Goal: Task Accomplishment & Management: Complete application form

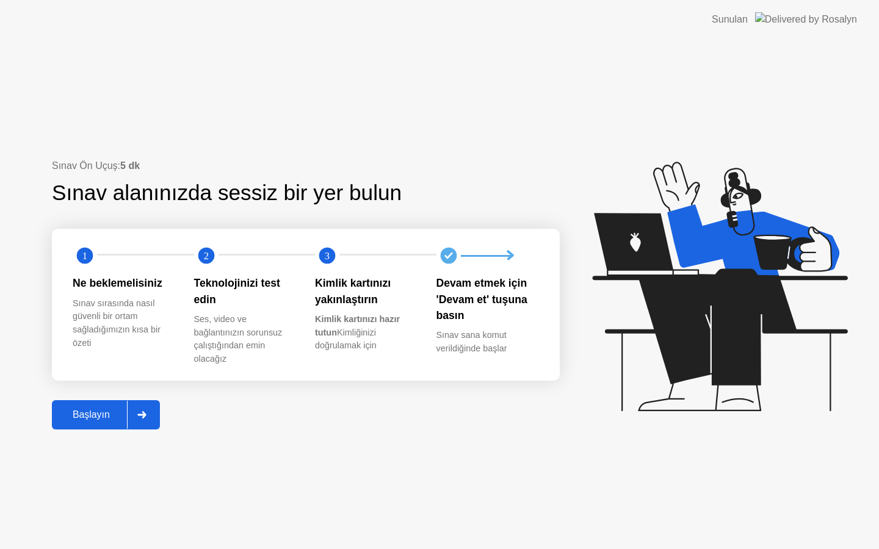
click at [99, 411] on div "Başlayın" at bounding box center [91, 415] width 71 height 11
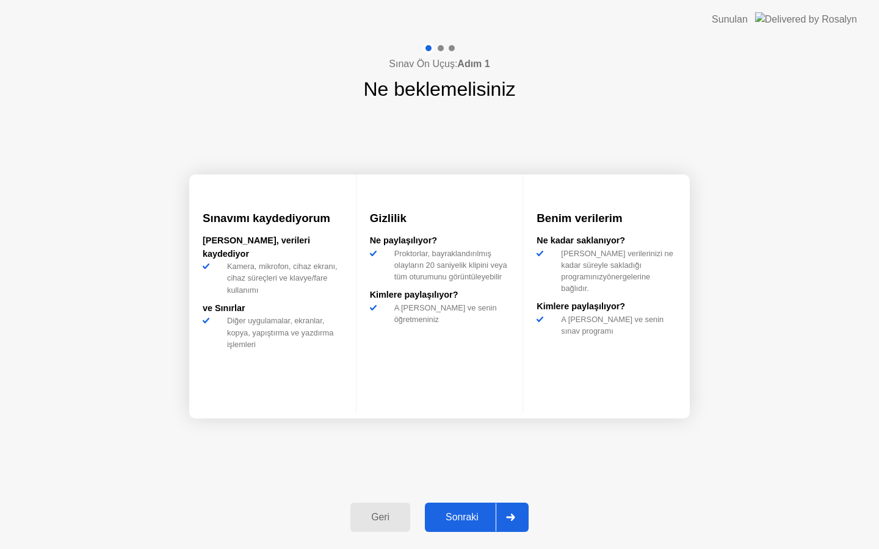
click at [462, 519] on div "Sonraki" at bounding box center [461, 517] width 67 height 11
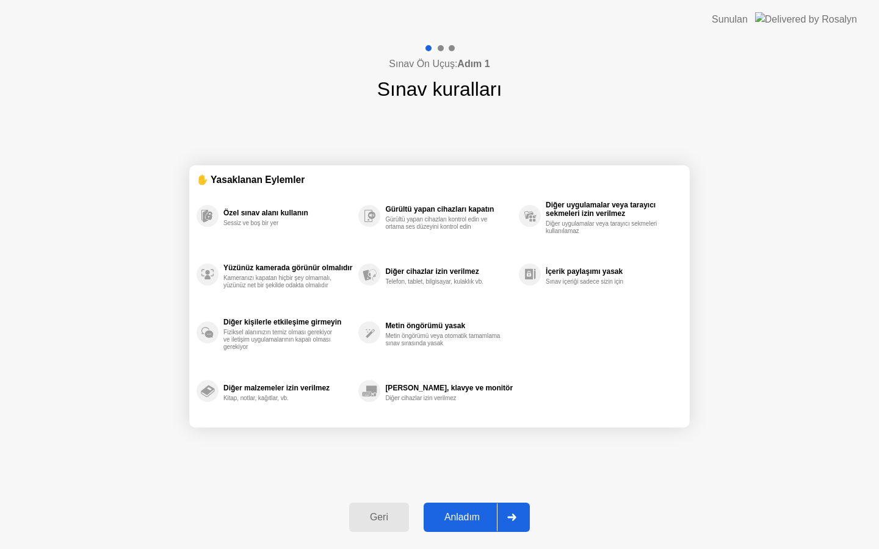
click at [461, 526] on button "Anladım" at bounding box center [477, 517] width 106 height 29
select select "**********"
select select "*******"
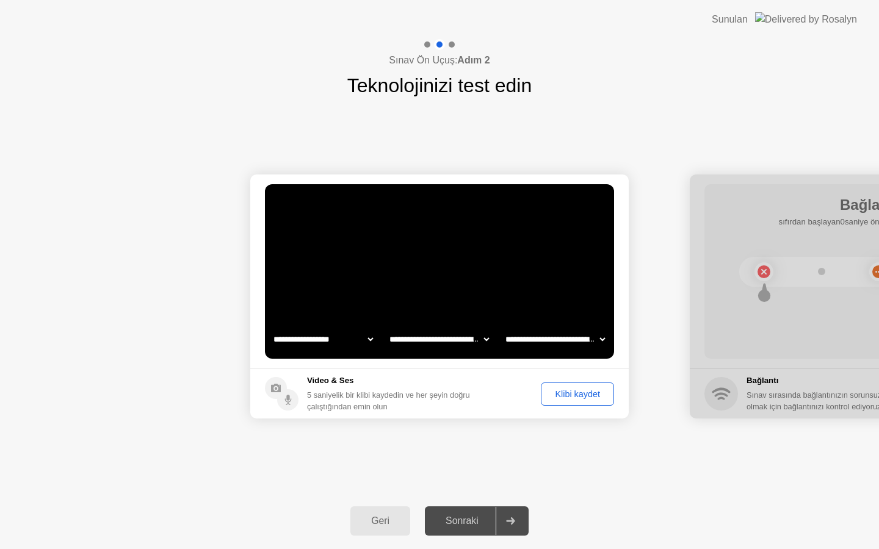
click at [579, 392] on div "Klibi kaydet" at bounding box center [577, 394] width 65 height 10
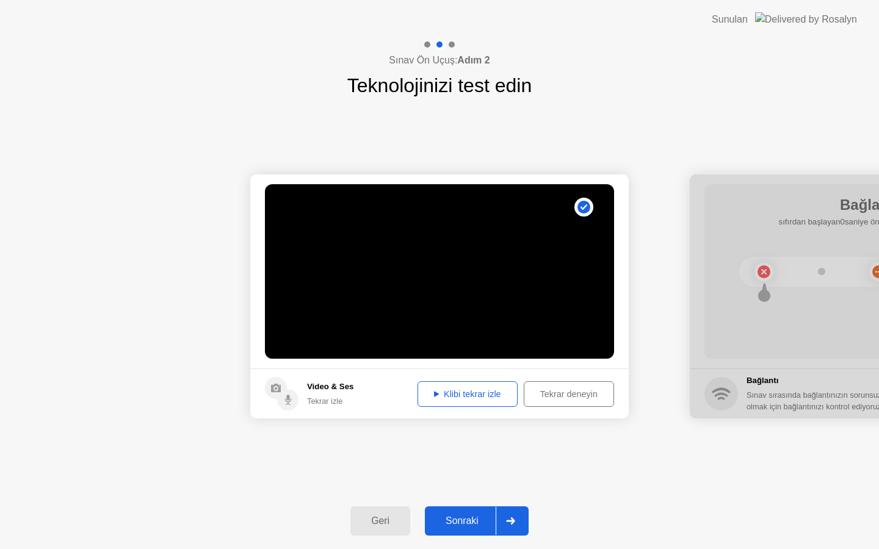
click at [480, 524] on div "Sonraki" at bounding box center [461, 521] width 67 height 11
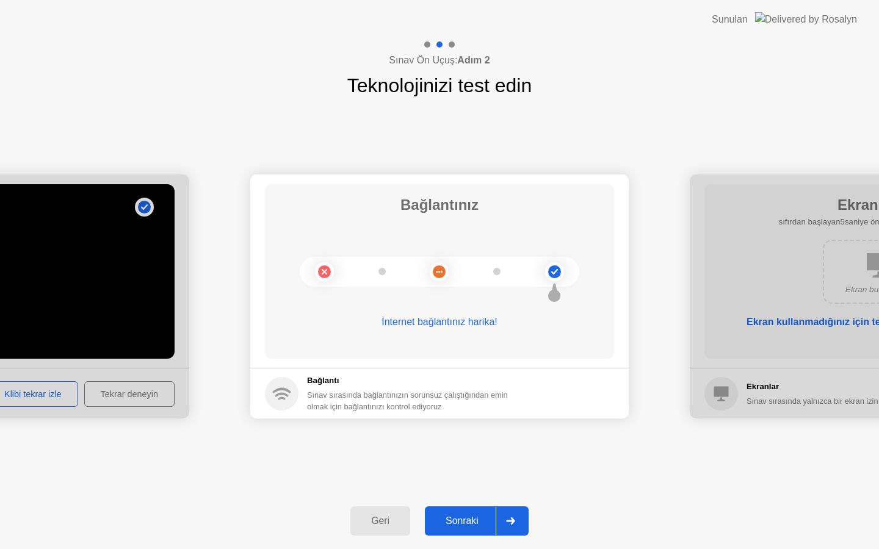
click at [471, 519] on div "Sonraki" at bounding box center [461, 521] width 67 height 11
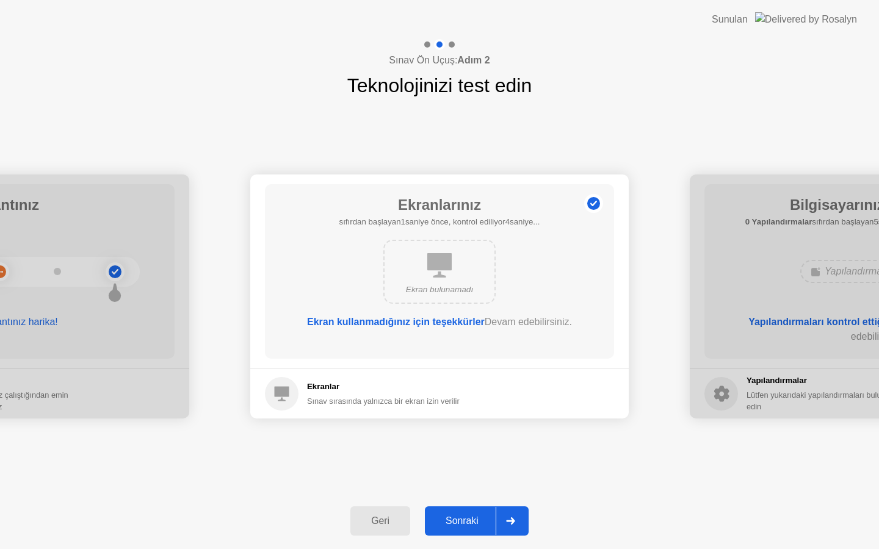
click at [462, 523] on div "Sonraki" at bounding box center [461, 521] width 67 height 11
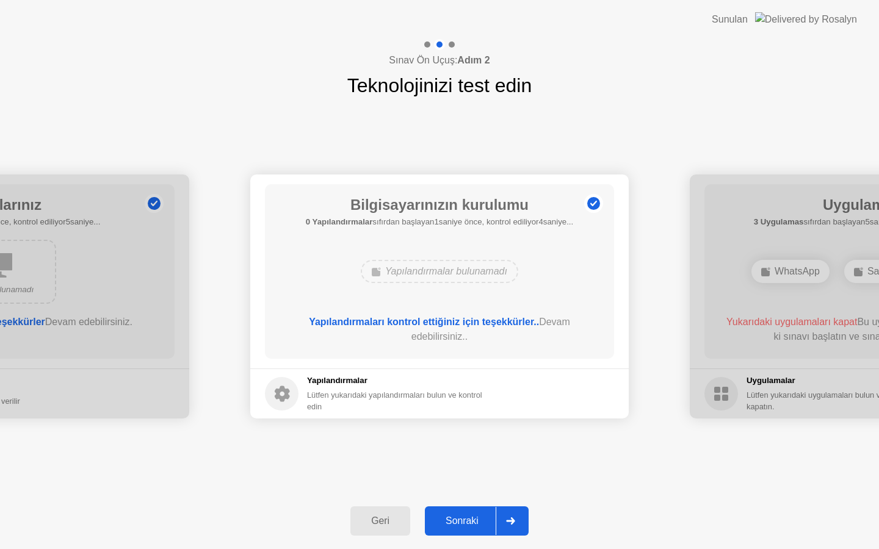
click at [428, 510] on button "Sonraki" at bounding box center [477, 521] width 104 height 29
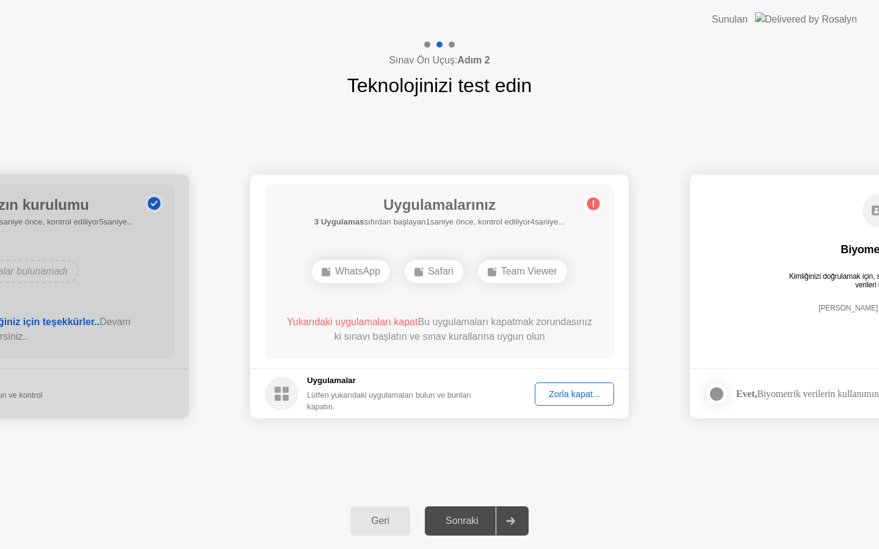
click at [548, 396] on div "Zorla kapat..." at bounding box center [574, 394] width 71 height 10
click at [546, 389] on div "Zorla kapat..." at bounding box center [574, 394] width 71 height 10
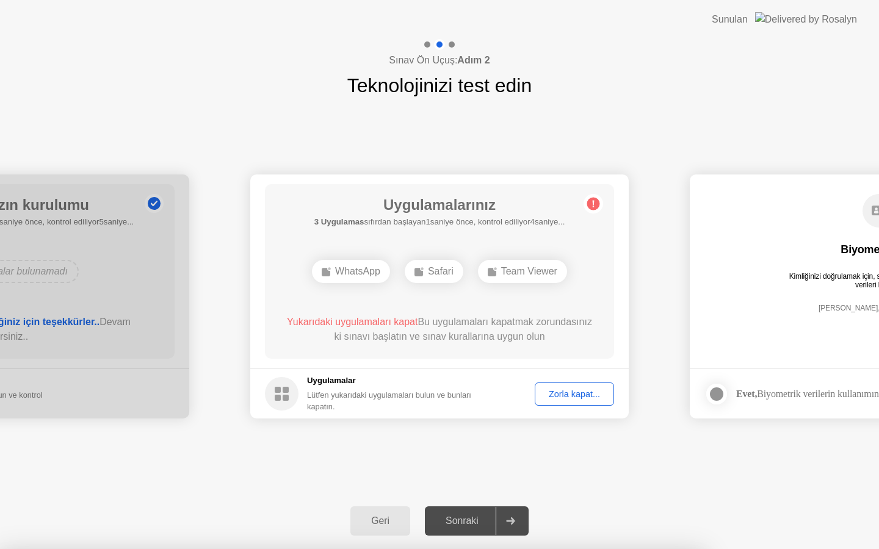
click at [571, 393] on div "Zorla kapat..." at bounding box center [574, 394] width 71 height 10
click at [566, 392] on div "Zorla kapat..." at bounding box center [574, 394] width 71 height 10
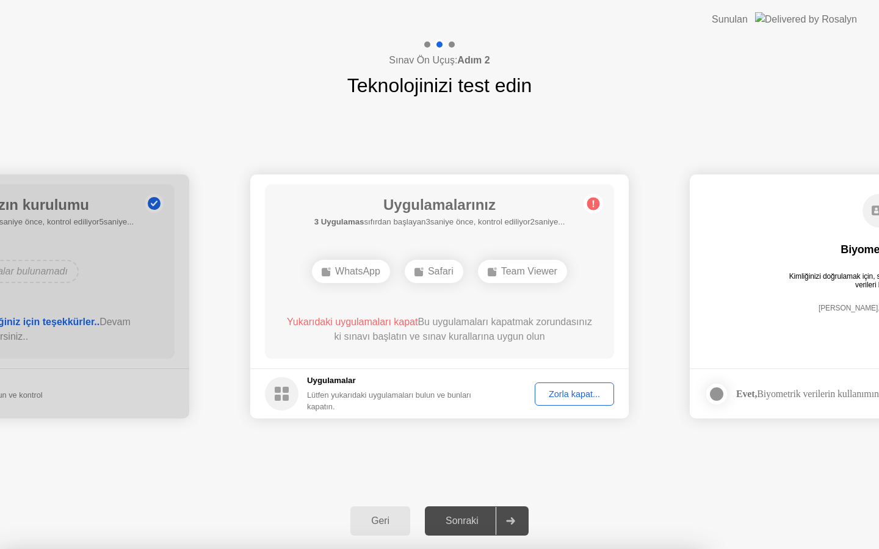
click at [582, 393] on div "Zorla kapat..." at bounding box center [574, 394] width 71 height 10
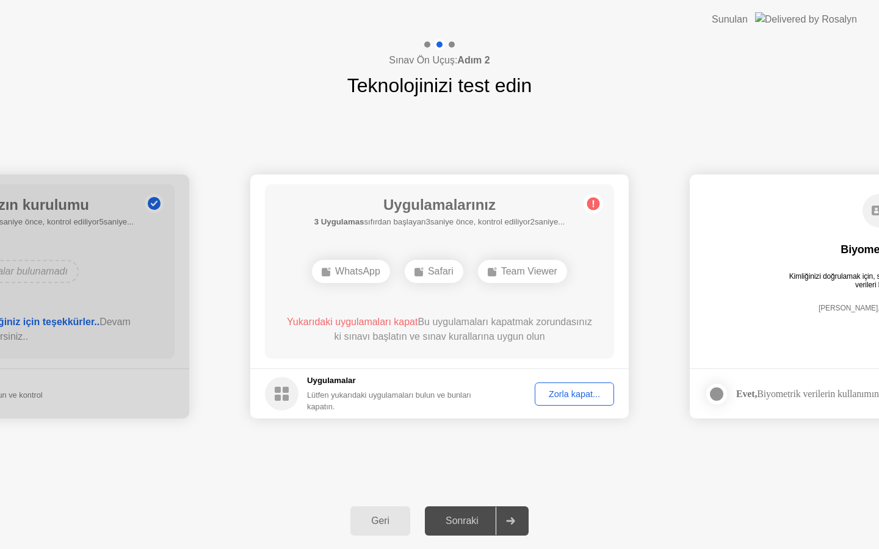
click at [565, 393] on div "Zorla kapat..." at bounding box center [574, 394] width 71 height 10
click at [567, 392] on div "Zorla kapat..." at bounding box center [574, 394] width 71 height 10
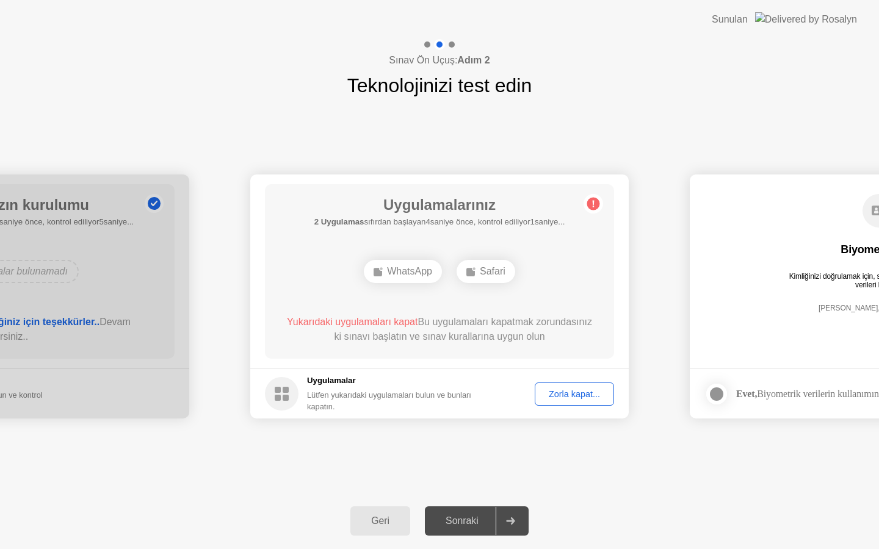
click at [569, 396] on div "Zorla kapat..." at bounding box center [574, 394] width 71 height 10
click at [590, 399] on div "Zorla kapat..." at bounding box center [574, 394] width 71 height 10
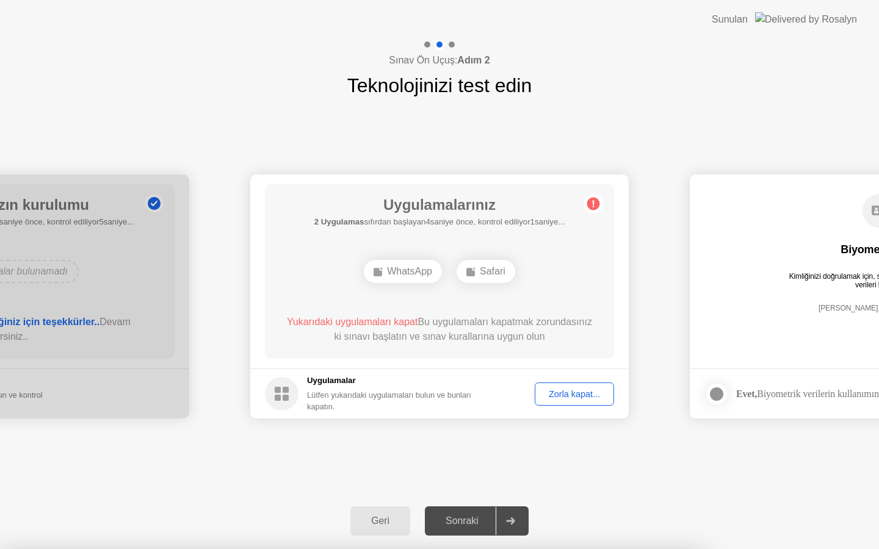
click at [572, 394] on div "Zorla kapat..." at bounding box center [574, 394] width 71 height 10
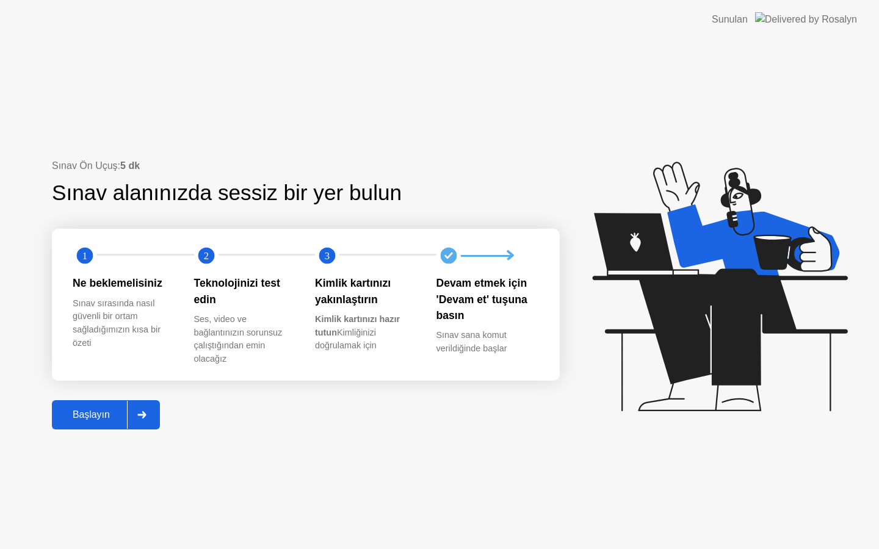
click at [121, 415] on div "Başlayın" at bounding box center [91, 415] width 71 height 11
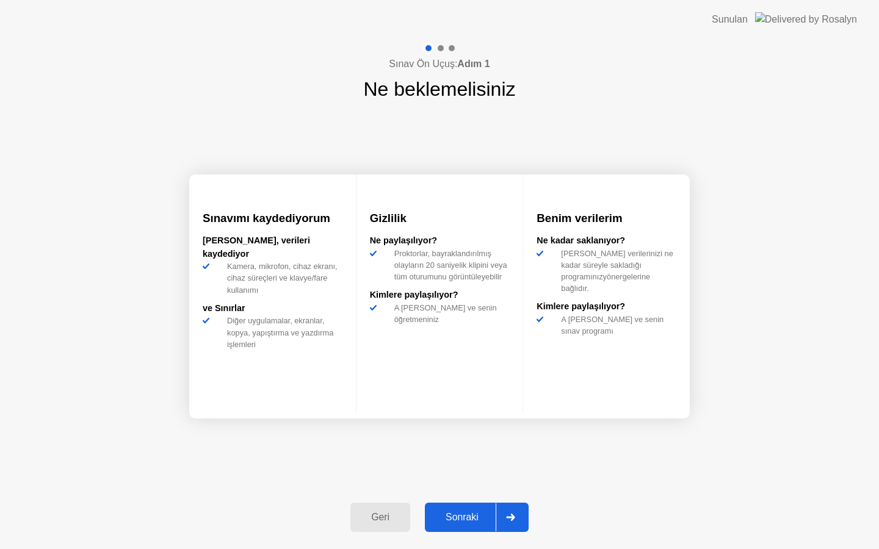
click at [461, 519] on div "Sonraki" at bounding box center [461, 517] width 67 height 11
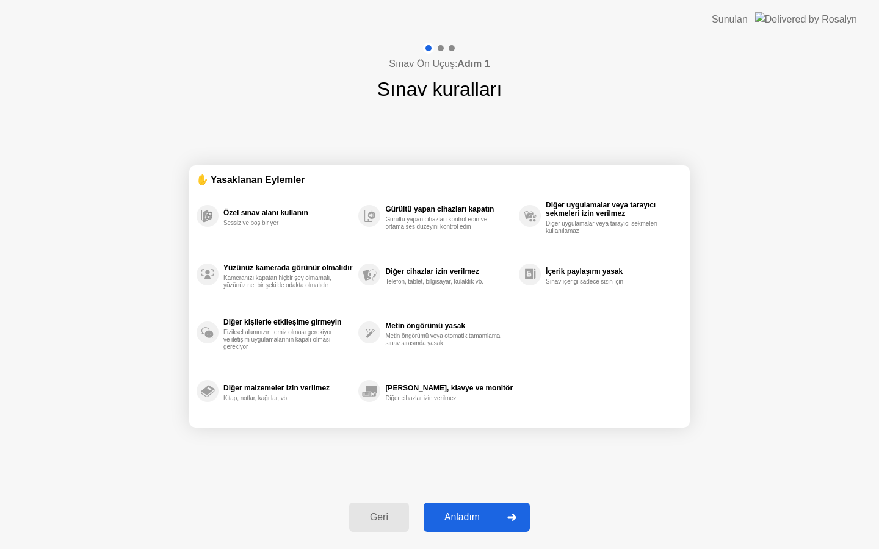
click at [460, 513] on div "Anladım" at bounding box center [462, 517] width 70 height 11
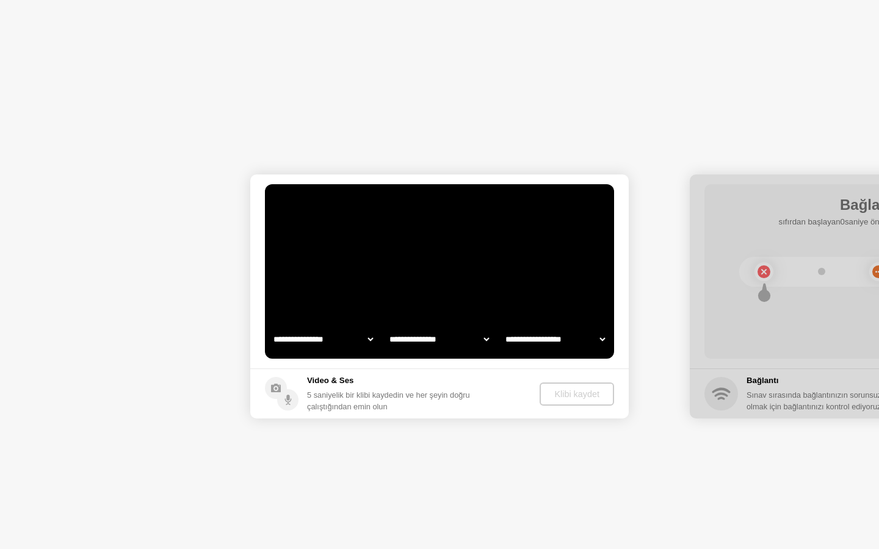
select select "**********"
select select "*******"
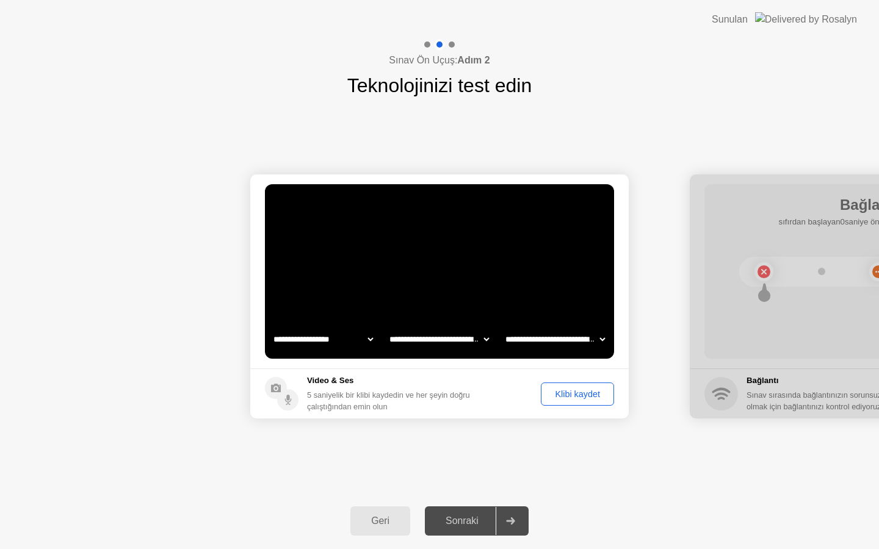
click at [573, 391] on div "Klibi kaydet" at bounding box center [577, 394] width 65 height 10
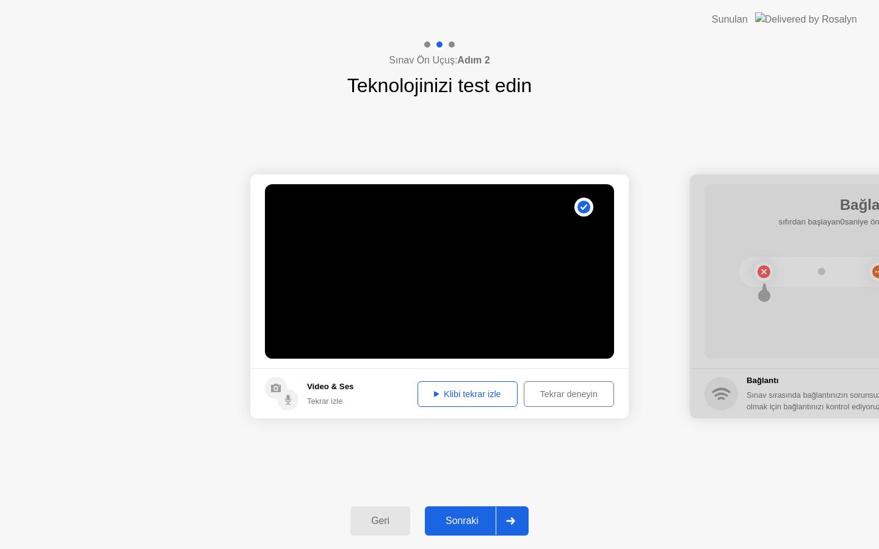
click at [463, 518] on div "Sonraki" at bounding box center [461, 521] width 67 height 11
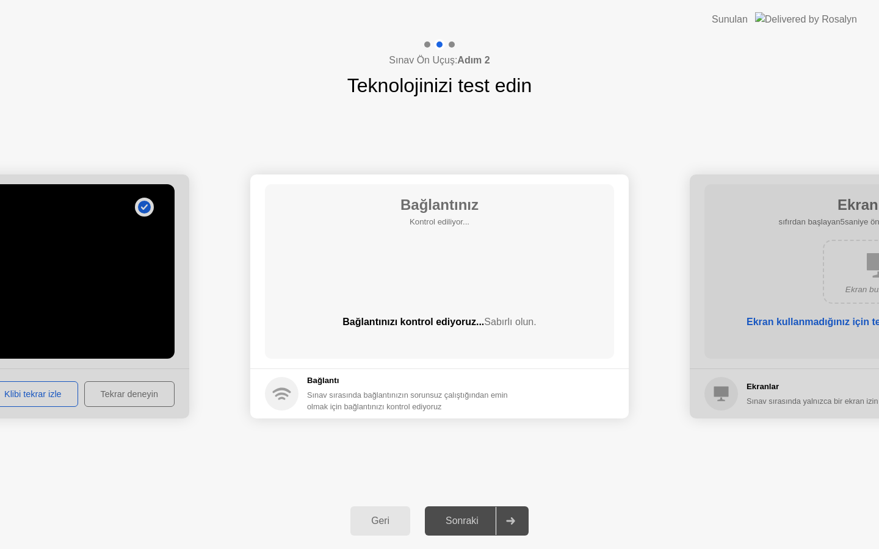
click at [463, 518] on div "Sonraki" at bounding box center [461, 521] width 67 height 11
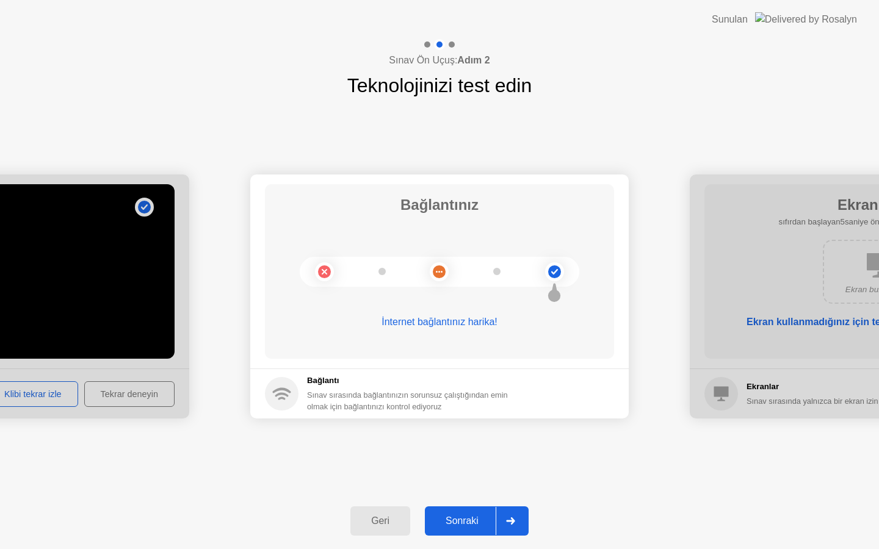
click at [465, 519] on div "Sonraki" at bounding box center [461, 521] width 67 height 11
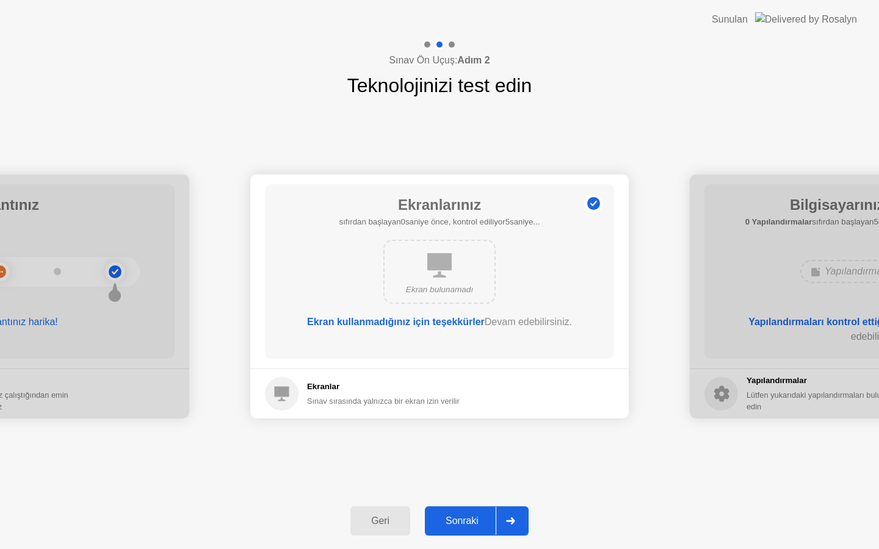
click at [465, 518] on div "Sonraki" at bounding box center [461, 521] width 67 height 11
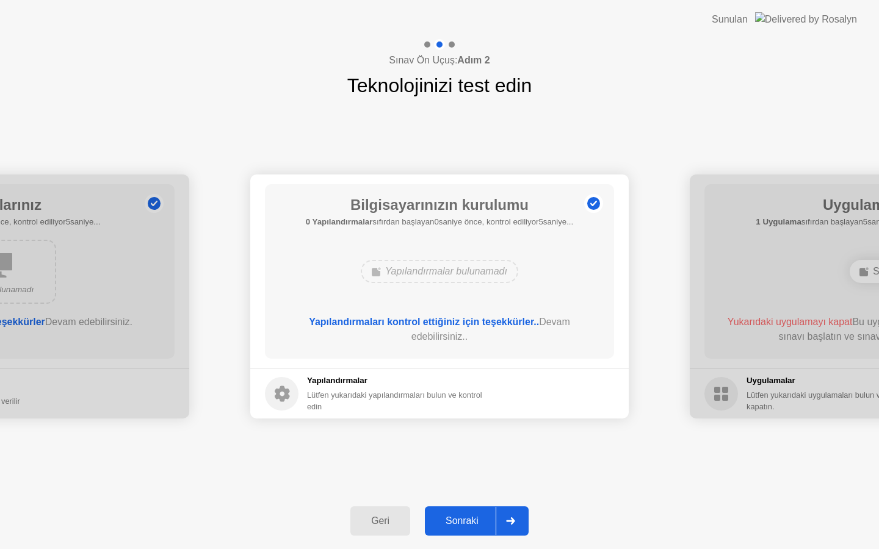
click at [465, 518] on div "Sonraki" at bounding box center [461, 521] width 67 height 11
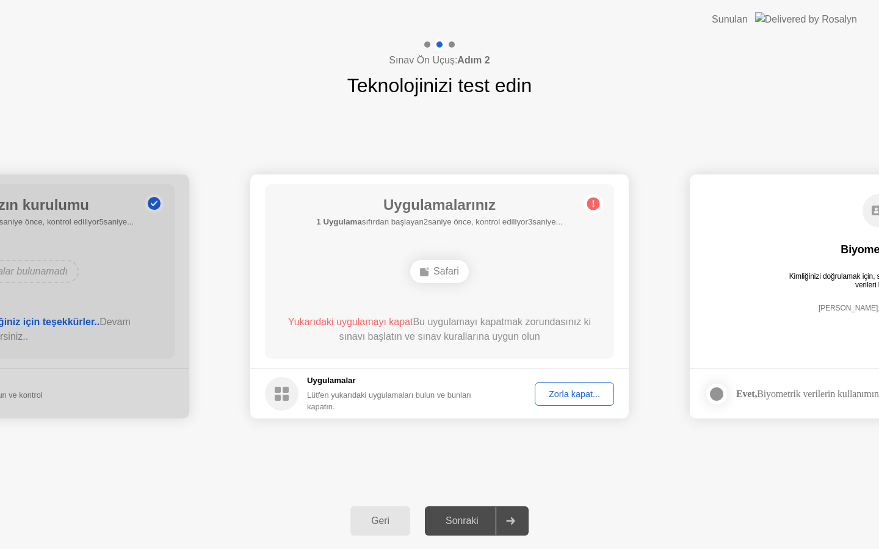
click at [562, 397] on div "Zorla kapat..." at bounding box center [574, 394] width 71 height 10
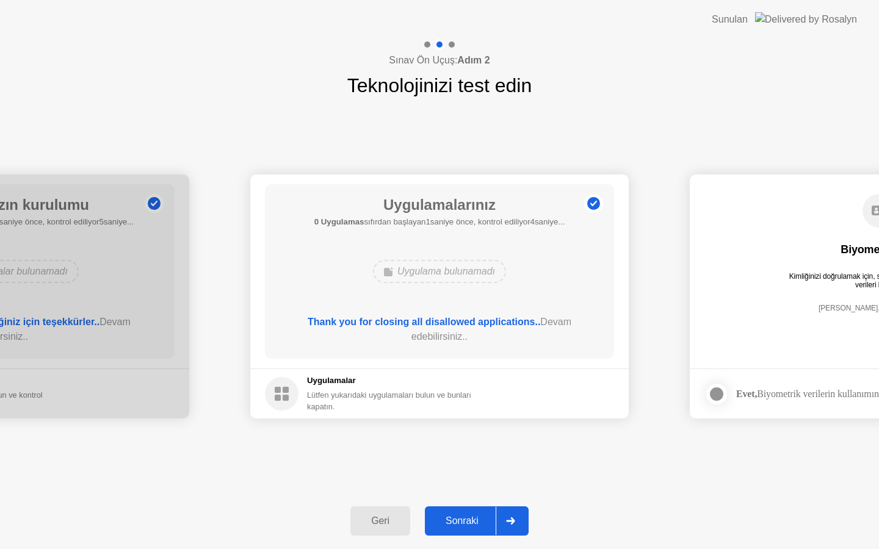
click at [466, 529] on button "Sonraki" at bounding box center [477, 521] width 104 height 29
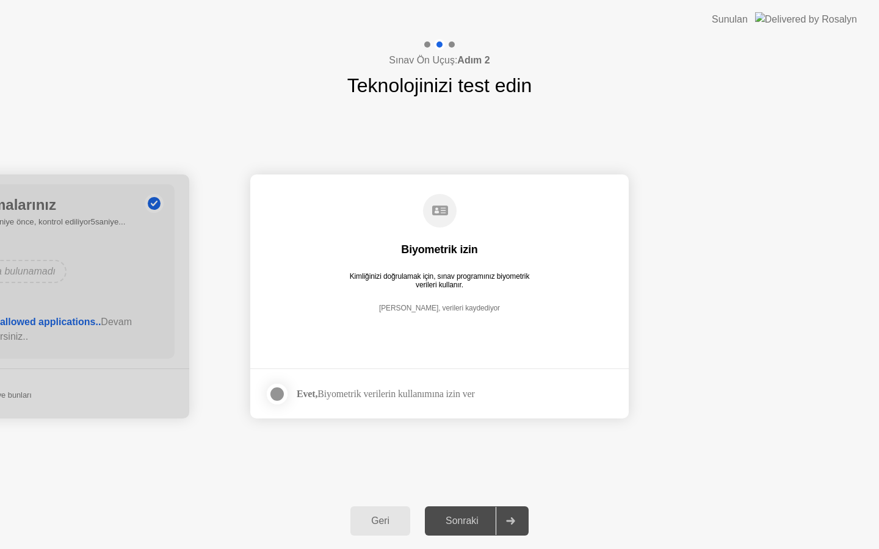
click at [277, 388] on div at bounding box center [277, 394] width 15 height 15
click at [464, 516] on div "Sonraki" at bounding box center [461, 521] width 67 height 11
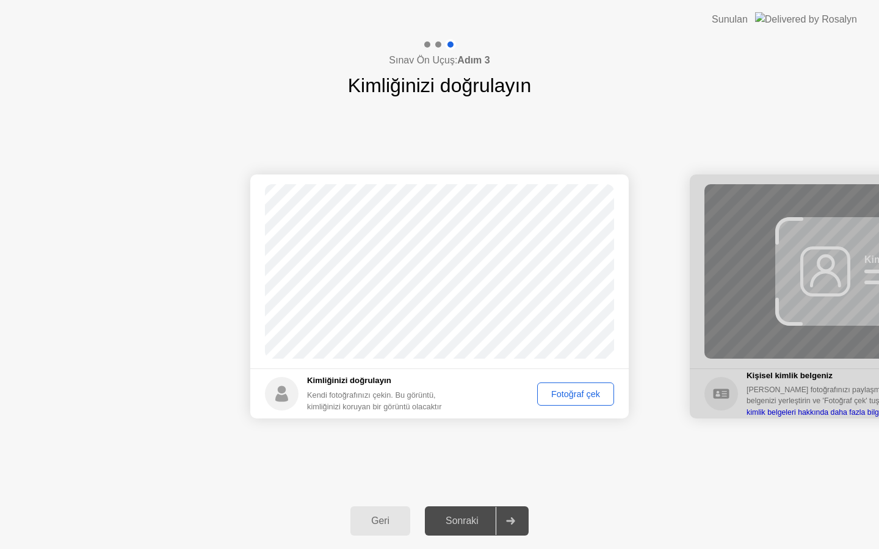
click at [577, 396] on div "Fotoğraf çek" at bounding box center [575, 394] width 68 height 10
click at [465, 522] on div "Sonraki" at bounding box center [461, 521] width 67 height 11
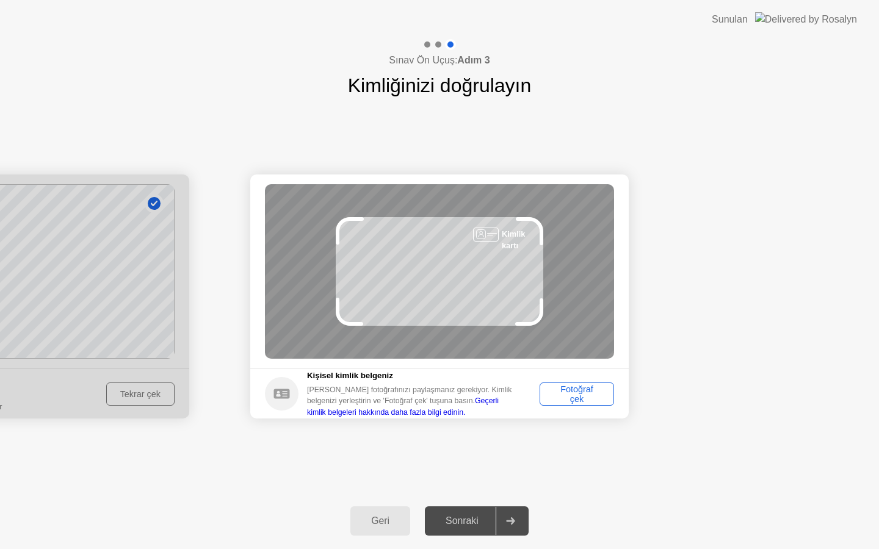
click at [579, 399] on div "Fotoğraf çek" at bounding box center [577, 395] width 66 height 20
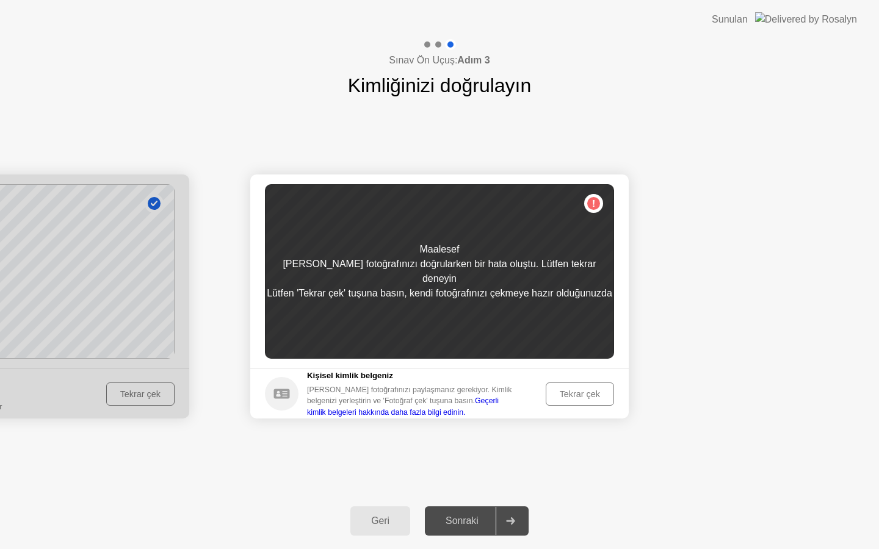
click at [579, 399] on div "Tekrar çek" at bounding box center [580, 394] width 60 height 10
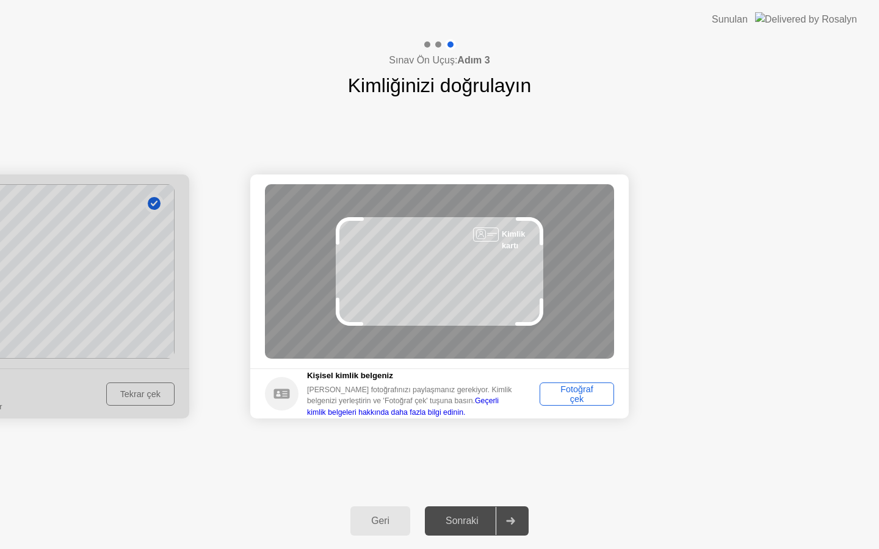
click at [580, 400] on div "Fotoğraf çek" at bounding box center [577, 395] width 66 height 20
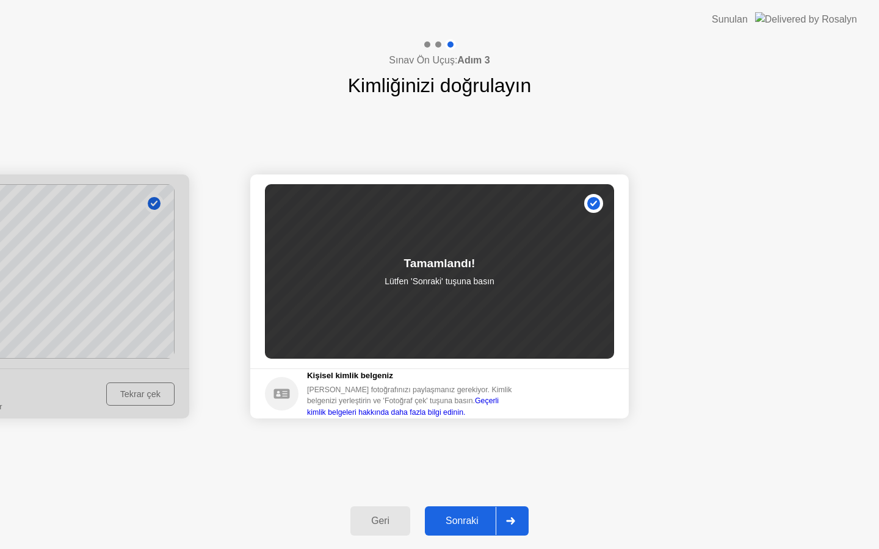
click at [474, 521] on div "Sonraki" at bounding box center [461, 521] width 67 height 11
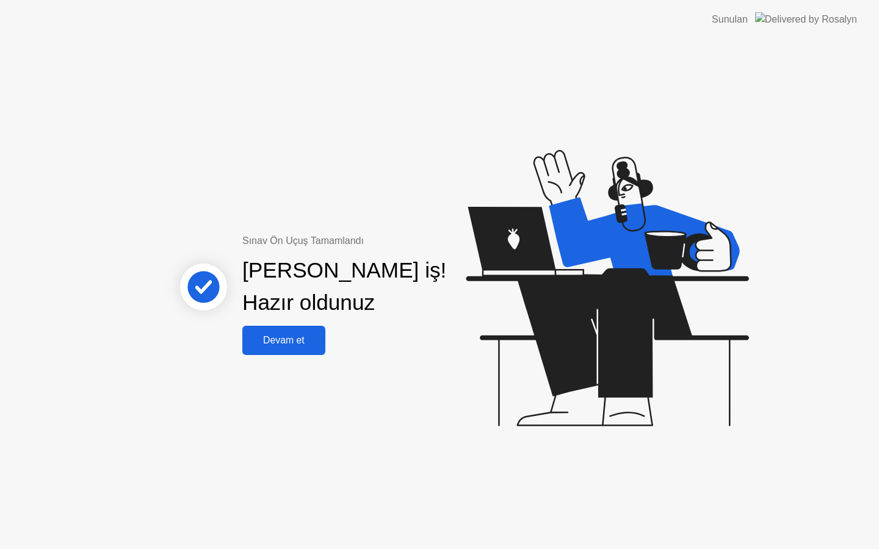
click at [293, 348] on button "Devam et" at bounding box center [283, 340] width 83 height 29
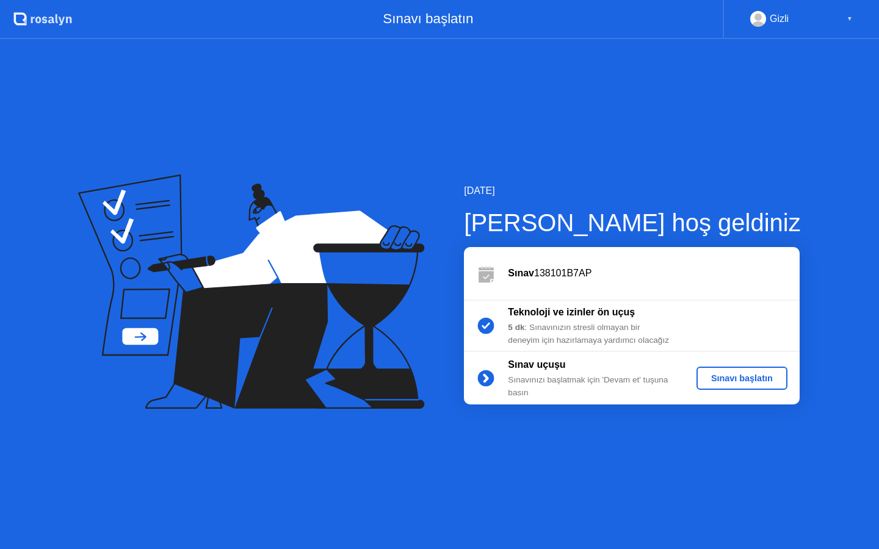
click at [728, 367] on button "Sınavı başlatın" at bounding box center [741, 378] width 91 height 23
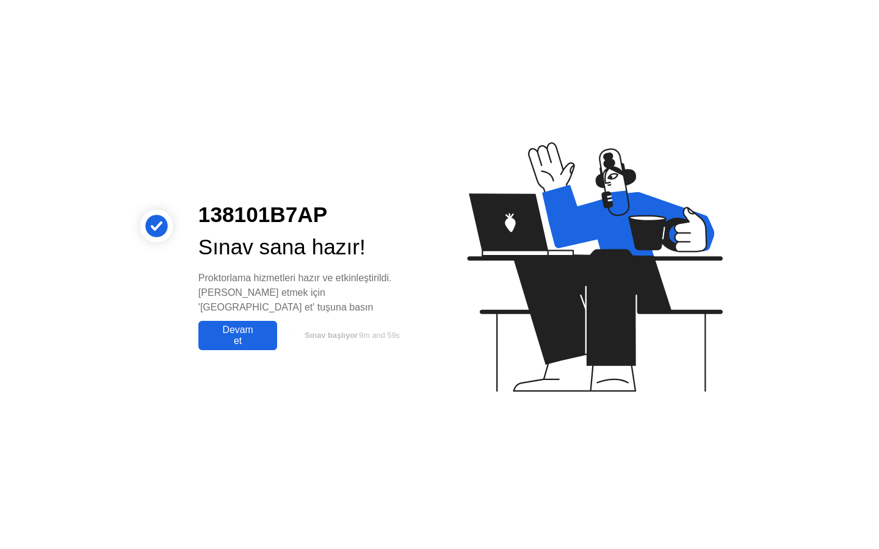
click at [226, 327] on div "Devam et" at bounding box center [237, 336] width 71 height 22
